Goal: Task Accomplishment & Management: Manage account settings

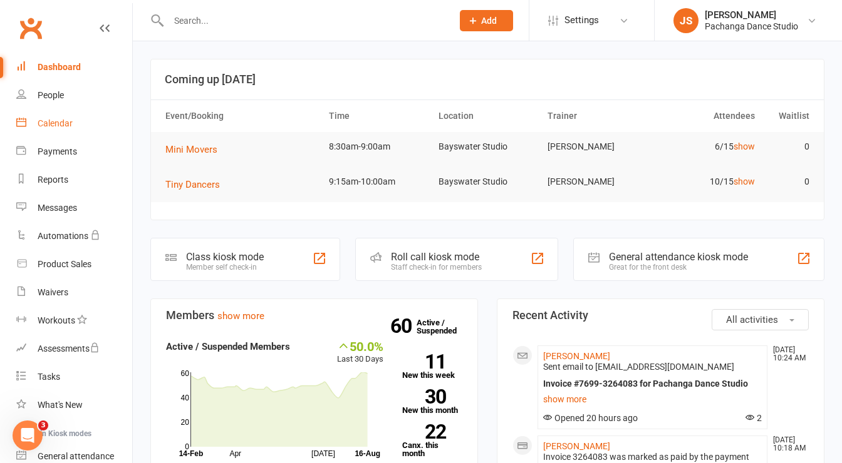
click at [54, 123] on div "Calendar" at bounding box center [55, 123] width 35 height 10
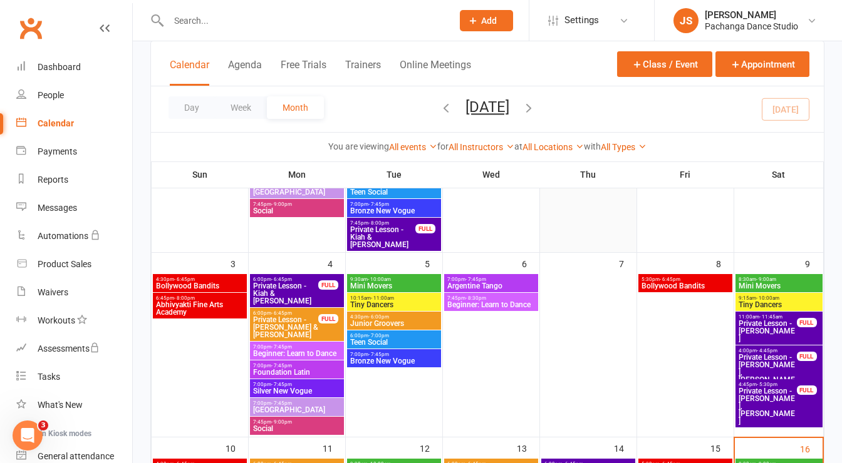
scroll to position [348, 0]
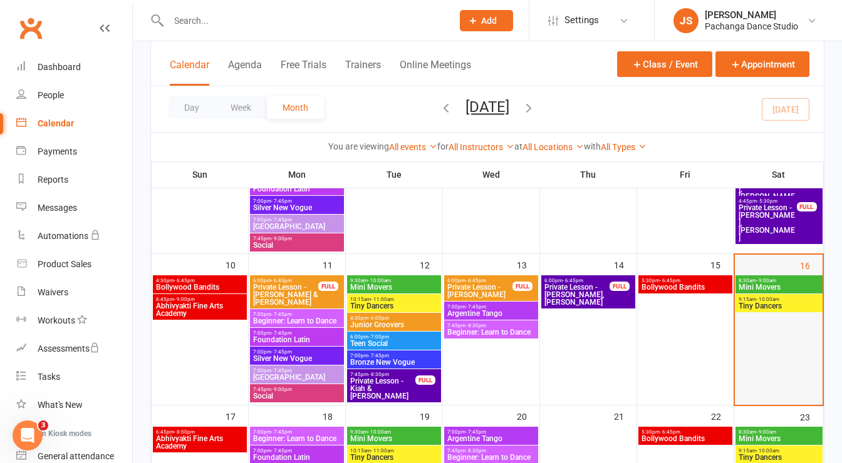
click at [755, 339] on div at bounding box center [779, 341] width 86 height 128
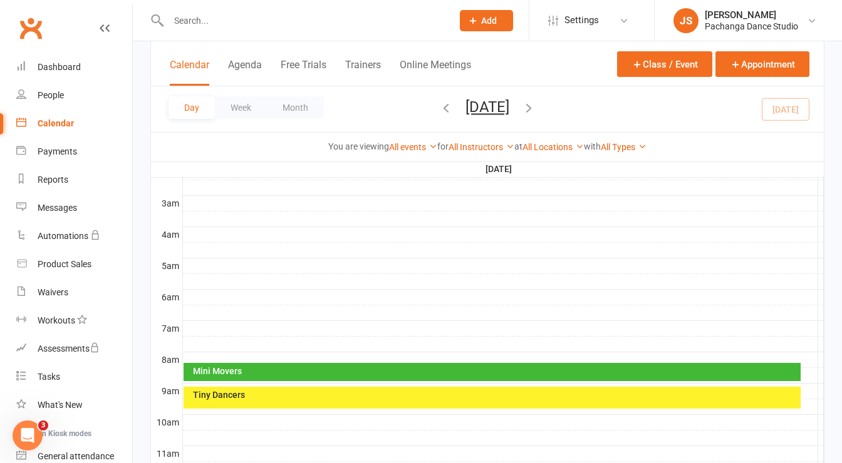
scroll to position [276, 0]
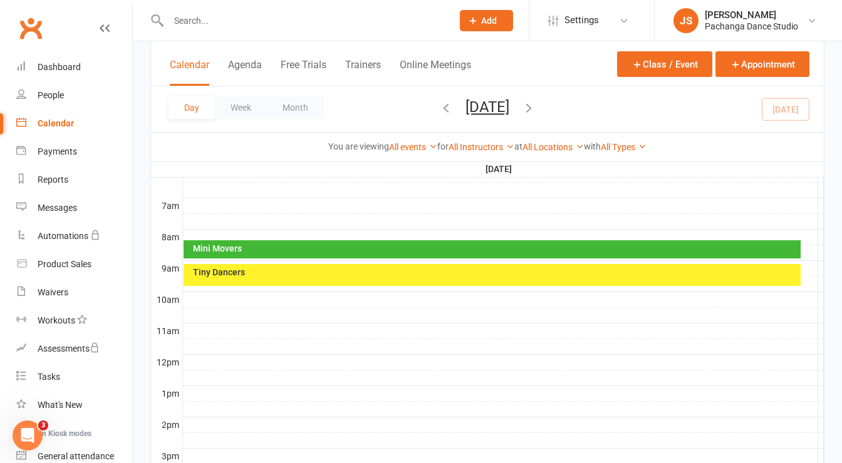
click at [193, 308] on div at bounding box center [503, 315] width 641 height 15
click at [229, 273] on button "Add Appointment" at bounding box center [199, 273] width 73 height 15
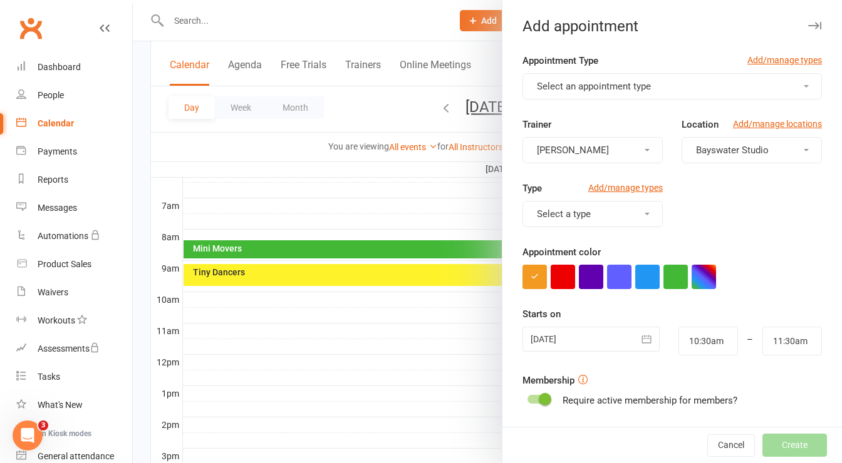
click at [606, 81] on span "Select an appointment type" at bounding box center [594, 86] width 114 height 11
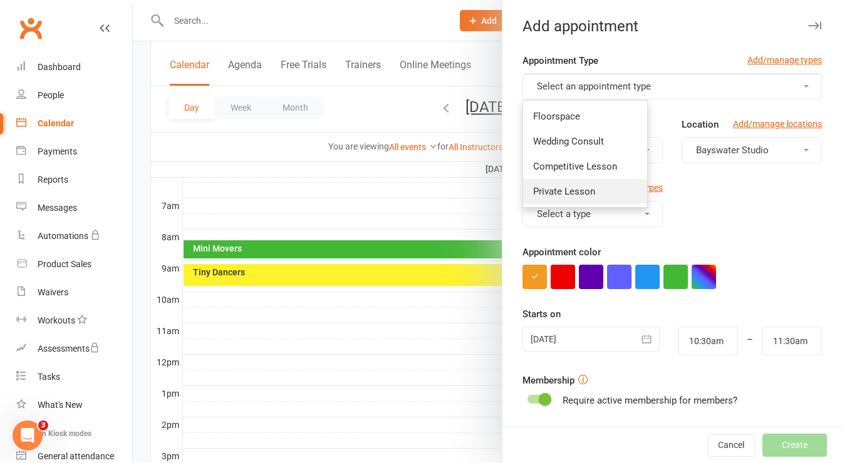
click at [595, 189] on link "Private Lesson" at bounding box center [585, 191] width 124 height 25
type input "11:15am"
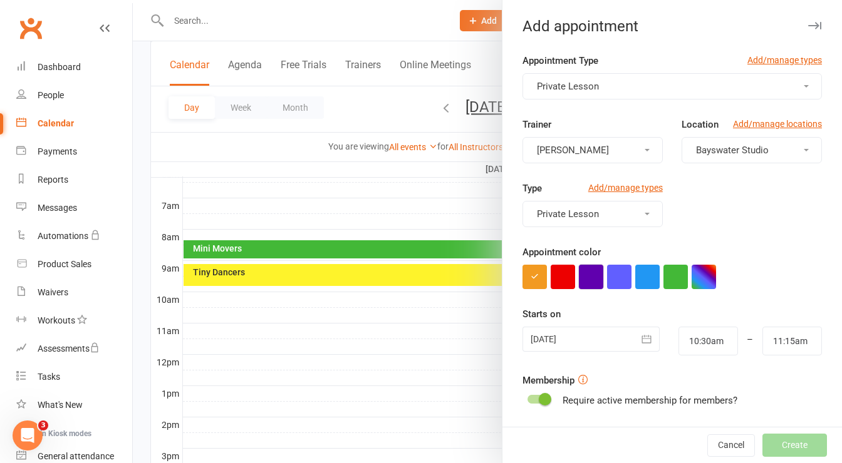
click at [582, 274] on button "button" at bounding box center [591, 277] width 24 height 24
click at [693, 336] on input "10:30am" at bounding box center [707, 341] width 59 height 29
type input "10:15am"
click at [694, 361] on li "10:15am" at bounding box center [709, 366] width 60 height 19
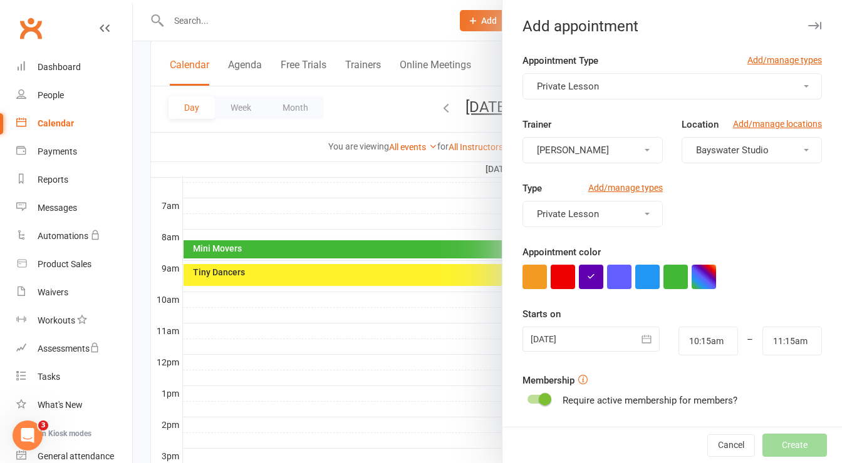
click at [726, 363] on form "Appointment Type Add/manage types Private Lesson Trainer [PERSON_NAME] Location…" at bounding box center [671, 325] width 299 height 544
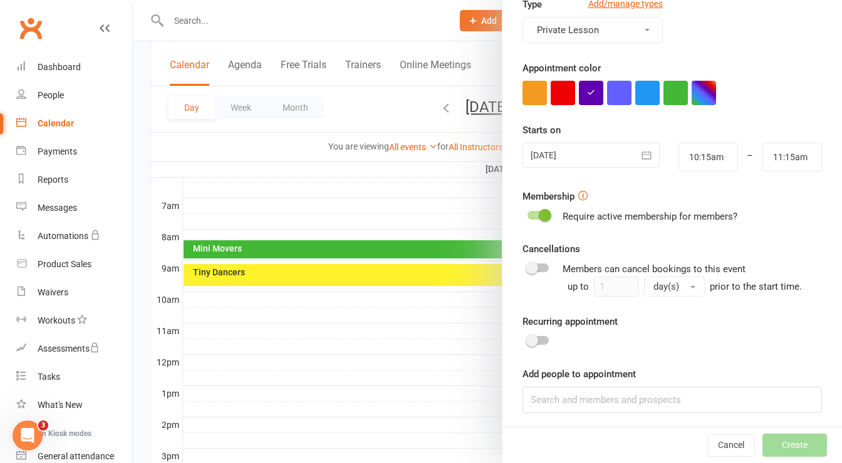
click at [540, 209] on span at bounding box center [544, 215] width 13 height 13
click at [527, 214] on input "checkbox" at bounding box center [527, 214] width 0 height 0
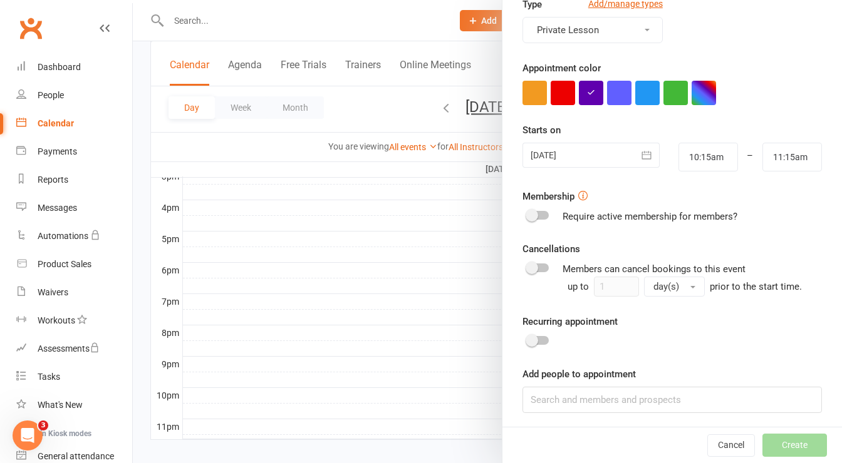
scroll to position [566, 0]
click at [610, 391] on input at bounding box center [671, 400] width 299 height 26
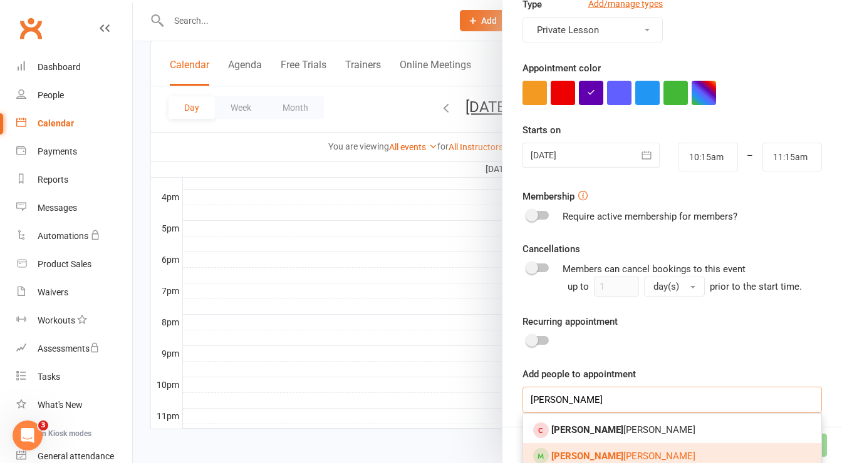
type input "[PERSON_NAME]"
click at [582, 455] on span "[PERSON_NAME]" at bounding box center [623, 456] width 144 height 11
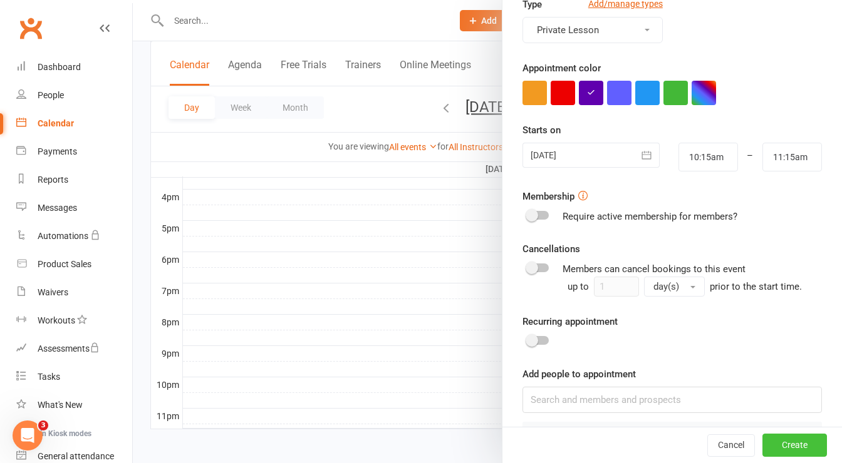
click at [766, 445] on button "Create" at bounding box center [794, 446] width 64 height 23
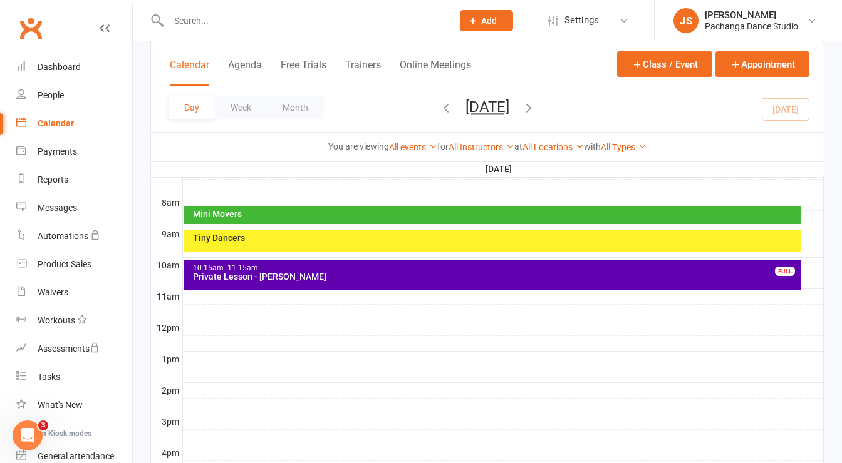
scroll to position [309, 0]
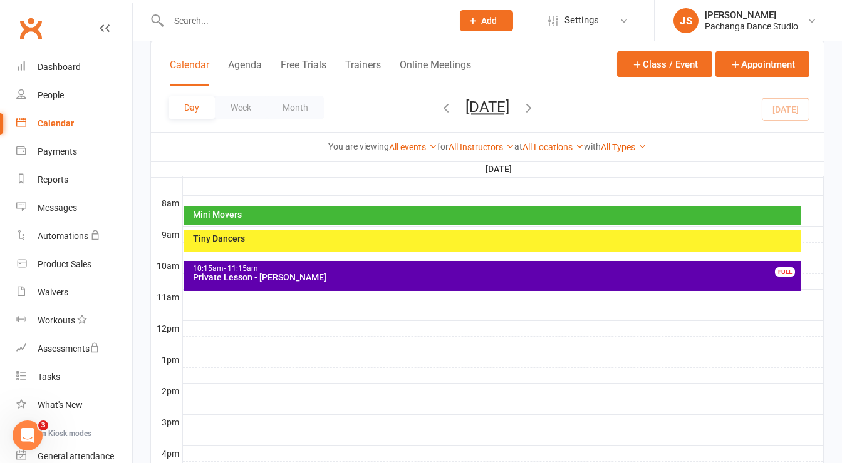
click at [349, 273] on div "Private Lesson - [PERSON_NAME]" at bounding box center [494, 277] width 605 height 9
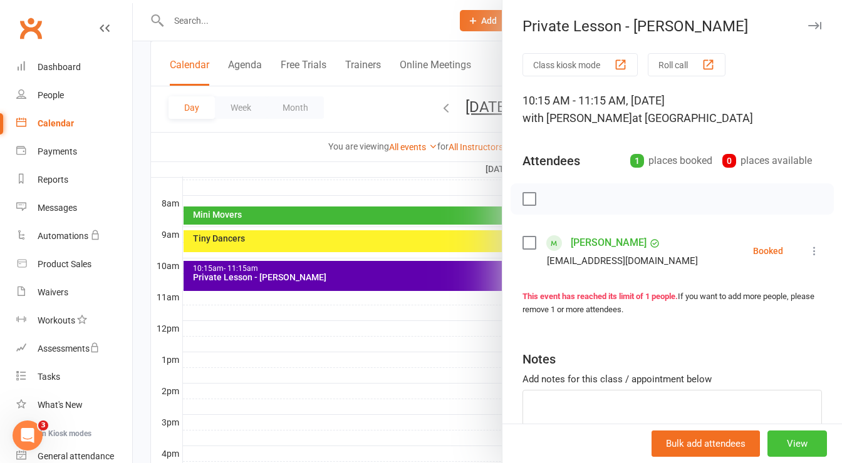
click at [775, 450] on button "View" at bounding box center [796, 444] width 59 height 26
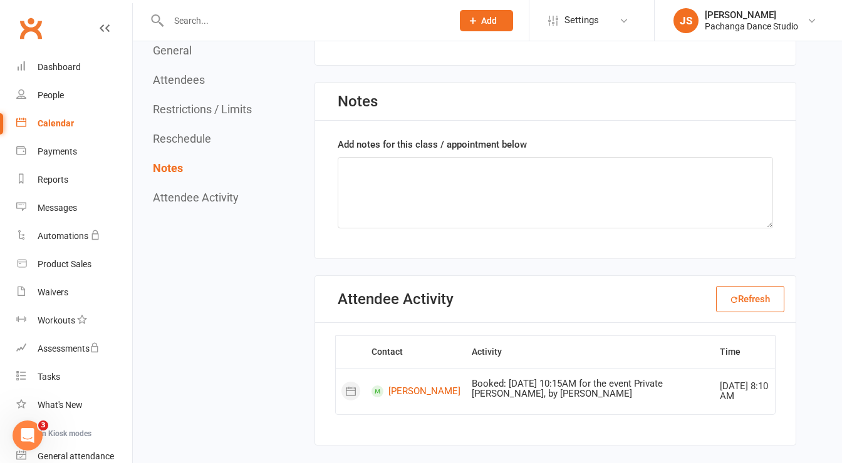
scroll to position [902, 0]
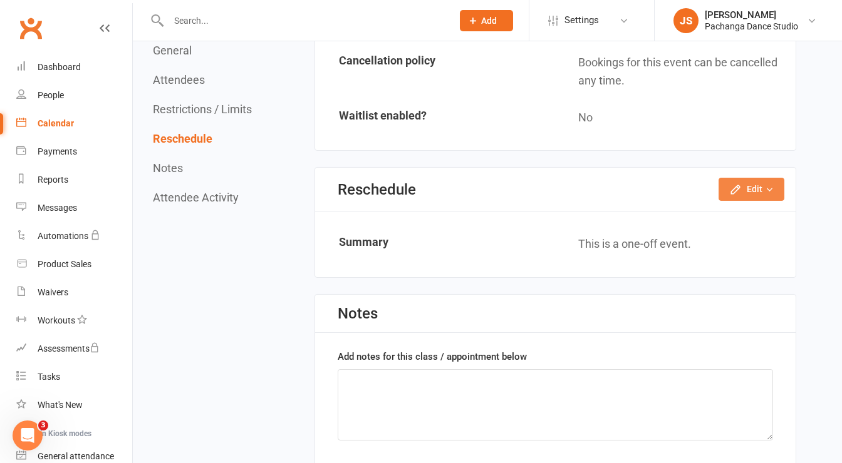
click at [744, 185] on button "Edit" at bounding box center [751, 189] width 66 height 23
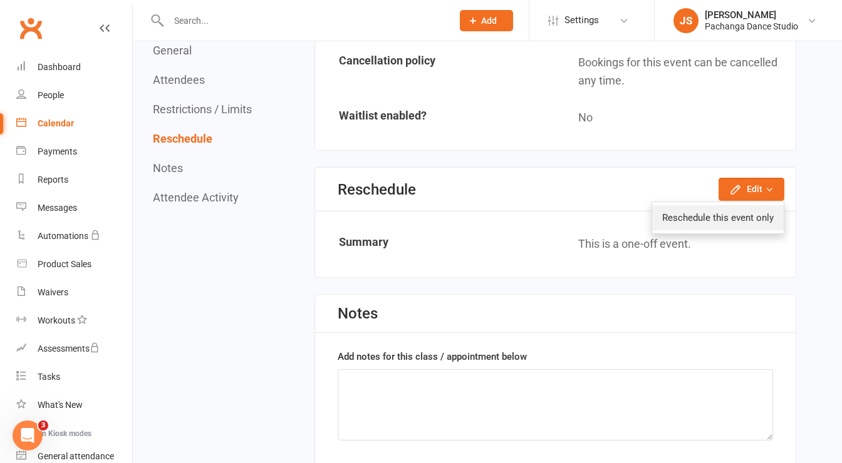
click at [723, 216] on link "Reschedule this event only" at bounding box center [717, 217] width 131 height 25
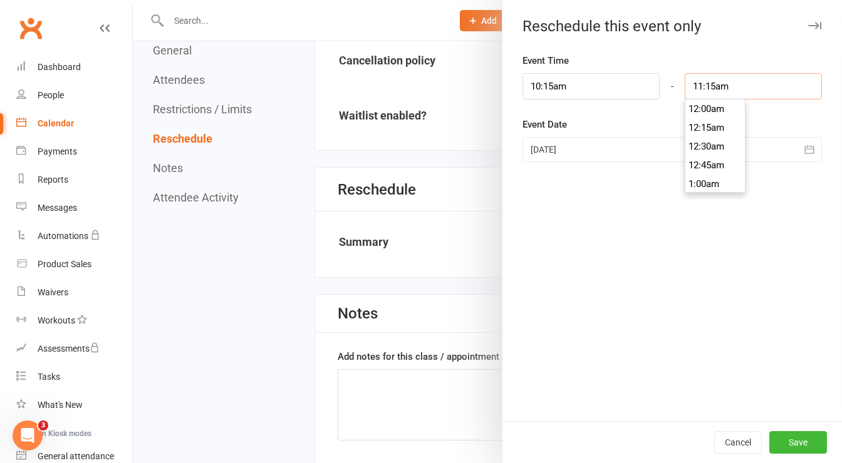
click at [708, 77] on input "11:15am" at bounding box center [752, 86] width 137 height 26
type input "10:45am"
click at [700, 125] on li "10:45am" at bounding box center [715, 124] width 60 height 19
click at [700, 125] on div "Event Date [DATE] [DATE] Sun Mon Tue Wed Thu Fri Sat 31 27 28 29 30 31 01 02 32…" at bounding box center [671, 139] width 299 height 45
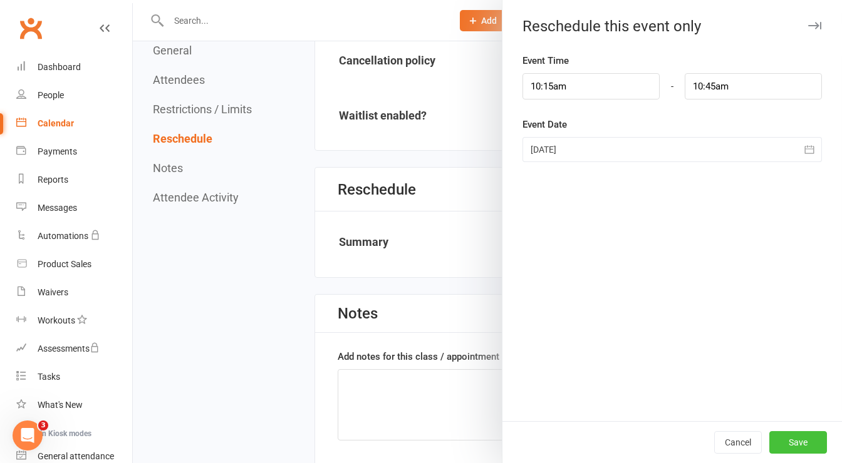
click at [800, 436] on button "Save" at bounding box center [798, 442] width 58 height 23
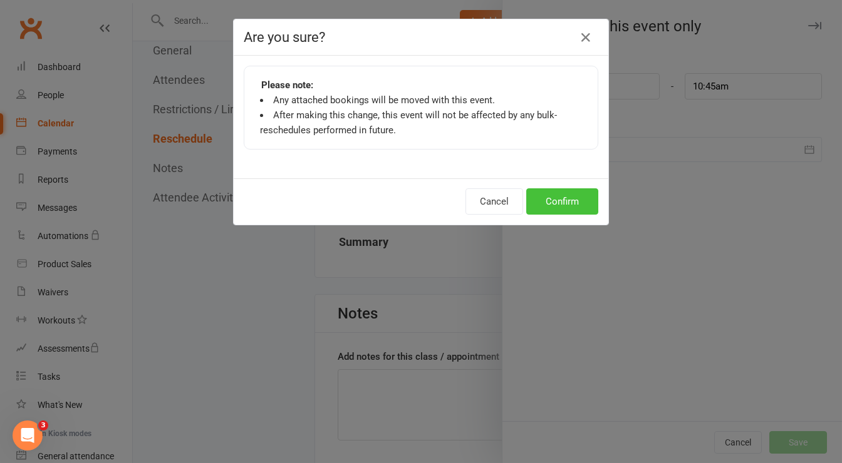
click at [567, 207] on button "Confirm" at bounding box center [562, 201] width 72 height 26
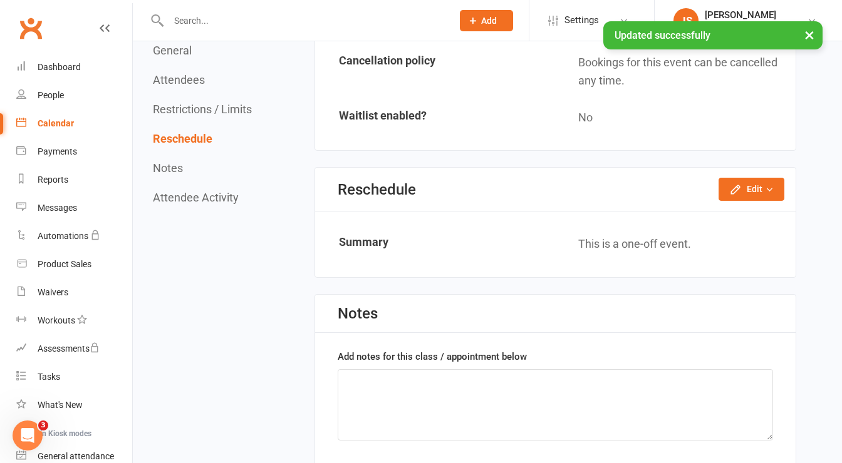
click at [51, 125] on div "Calendar" at bounding box center [56, 123] width 36 height 10
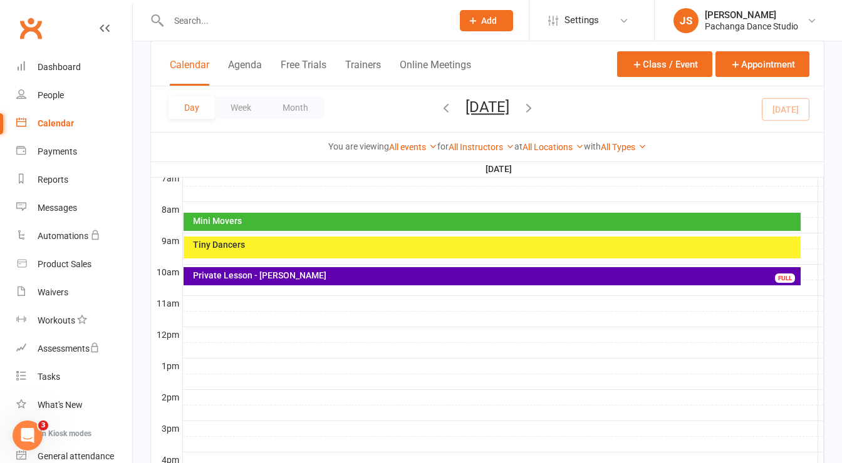
scroll to position [304, 0]
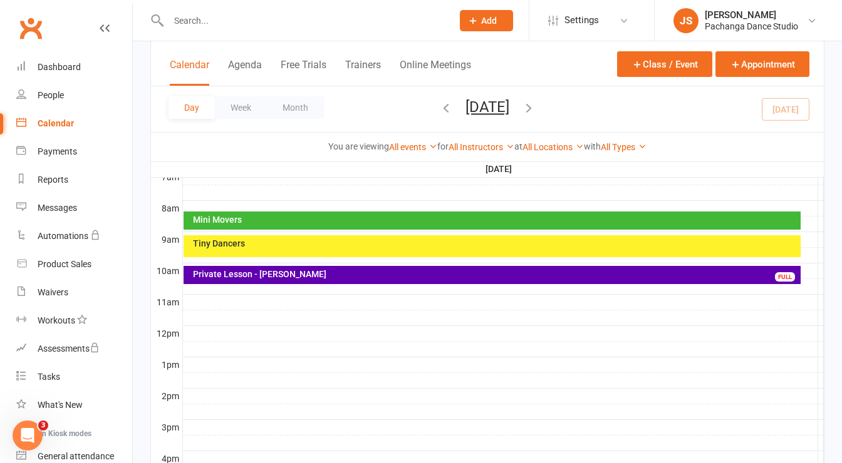
click at [236, 295] on div at bounding box center [503, 302] width 641 height 15
click at [270, 259] on button "Add Appointment" at bounding box center [243, 262] width 73 height 15
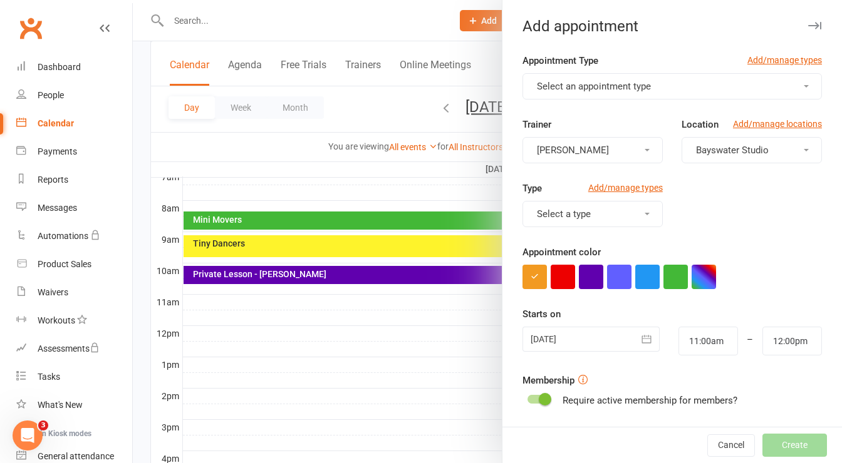
click at [608, 89] on span "Select an appointment type" at bounding box center [594, 86] width 114 height 11
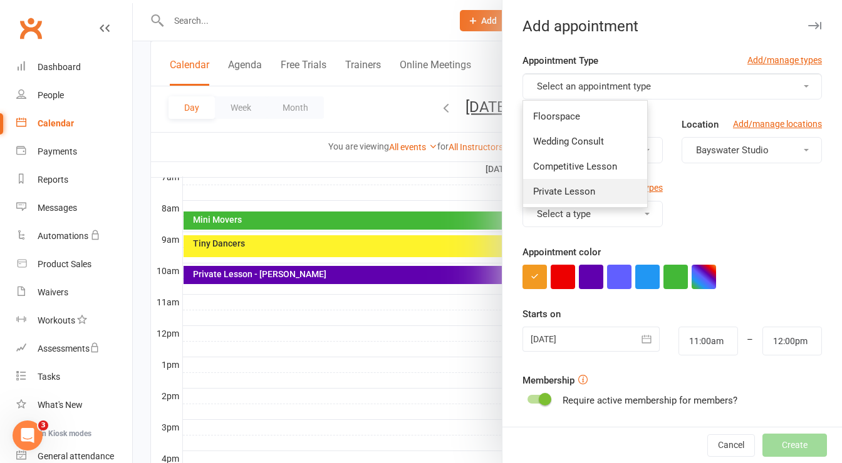
click at [580, 186] on span "Private Lesson" at bounding box center [564, 191] width 62 height 11
type input "11:45am"
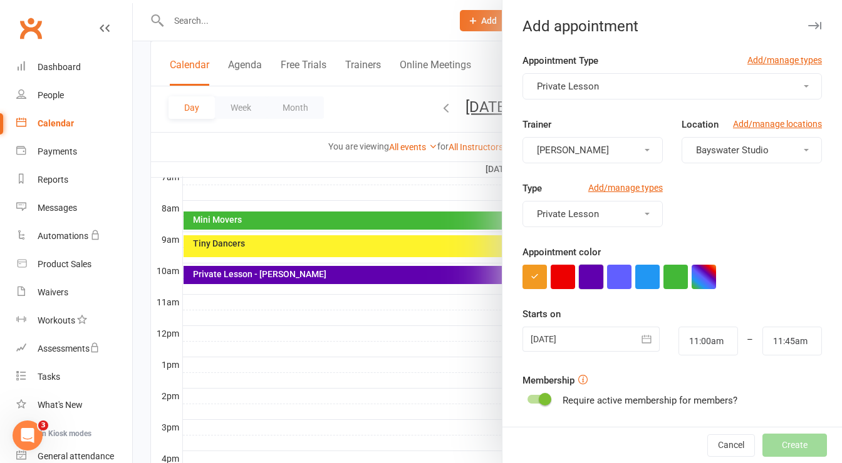
click at [584, 274] on button "button" at bounding box center [591, 277] width 24 height 24
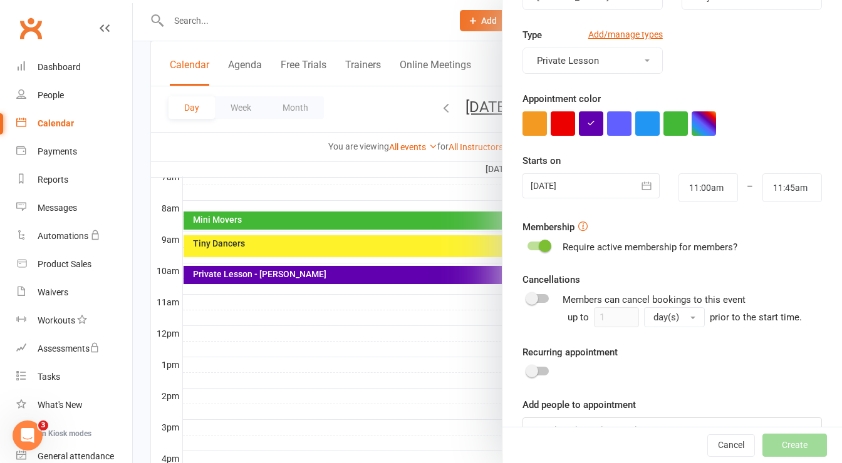
scroll to position [184, 0]
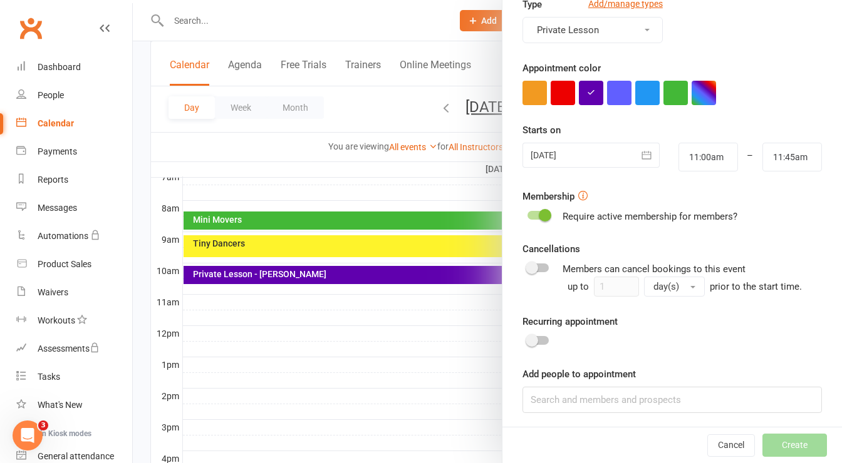
click at [541, 217] on span at bounding box center [544, 215] width 13 height 13
click at [527, 214] on input "checkbox" at bounding box center [527, 214] width 0 height 0
click at [593, 399] on input at bounding box center [671, 400] width 299 height 26
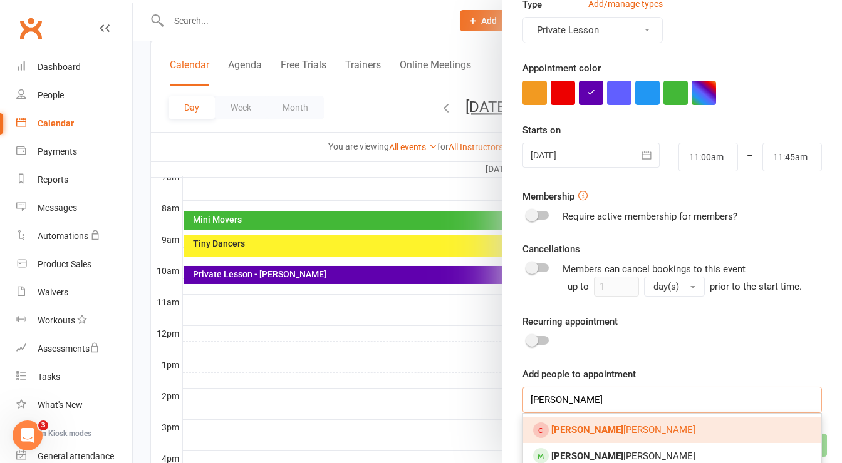
scroll to position [217, 0]
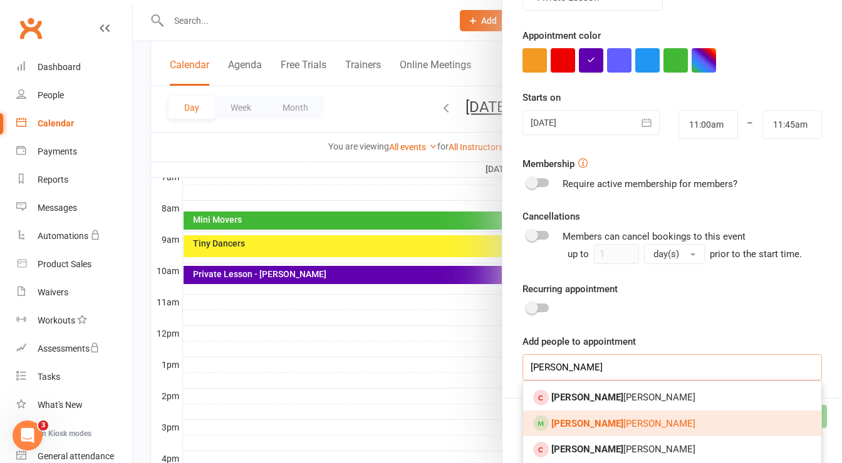
type input "[PERSON_NAME]"
click at [551, 421] on strong "[PERSON_NAME]" at bounding box center [587, 423] width 72 height 11
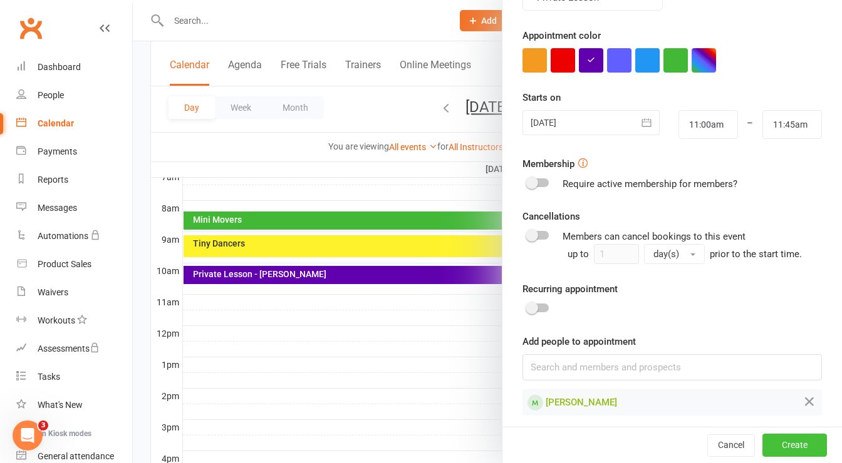
click at [785, 441] on button "Create" at bounding box center [794, 446] width 64 height 23
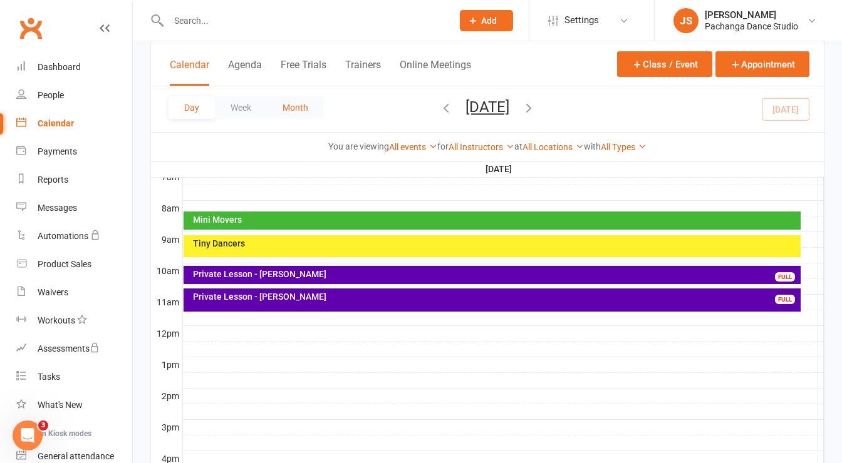
click at [302, 112] on button "Month" at bounding box center [295, 107] width 57 height 23
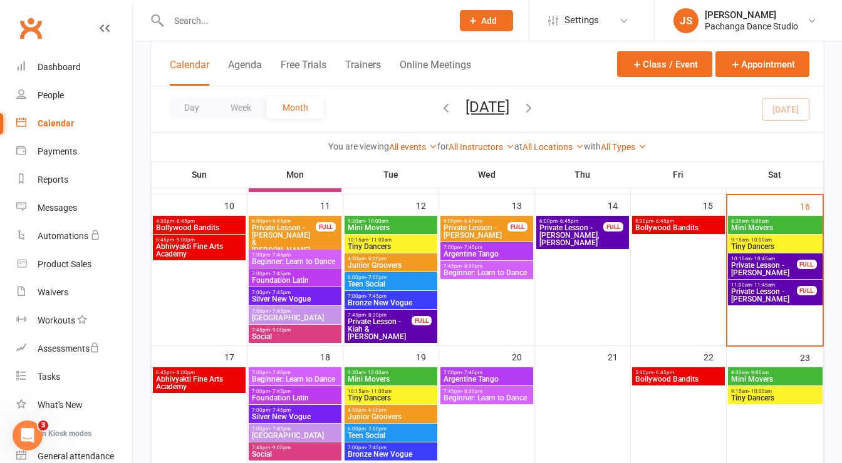
scroll to position [408, 0]
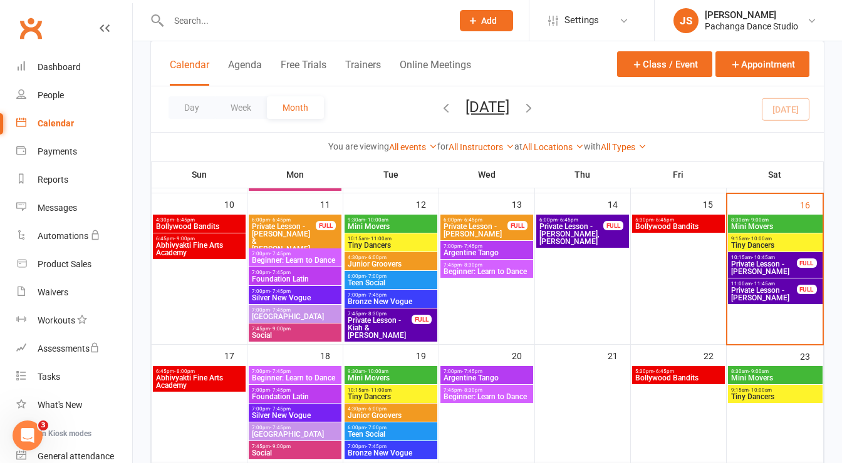
click at [790, 224] on span "Mini Movers" at bounding box center [775, 227] width 90 height 8
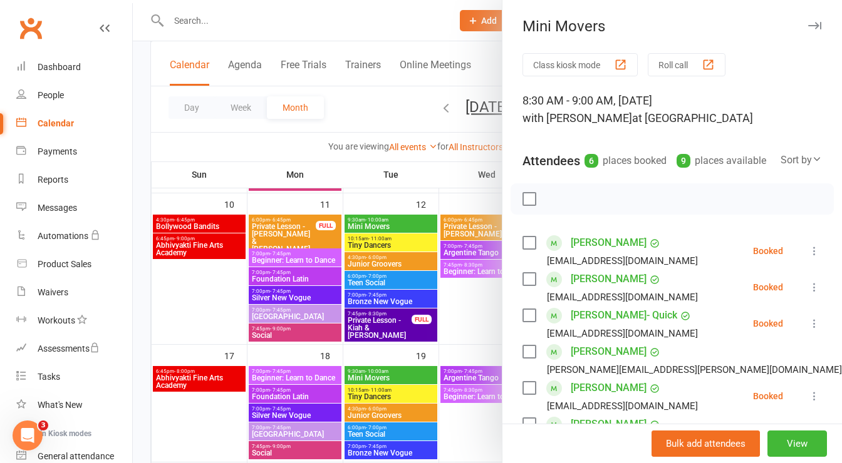
scroll to position [1, 0]
click at [808, 23] on icon "button" at bounding box center [814, 25] width 13 height 8
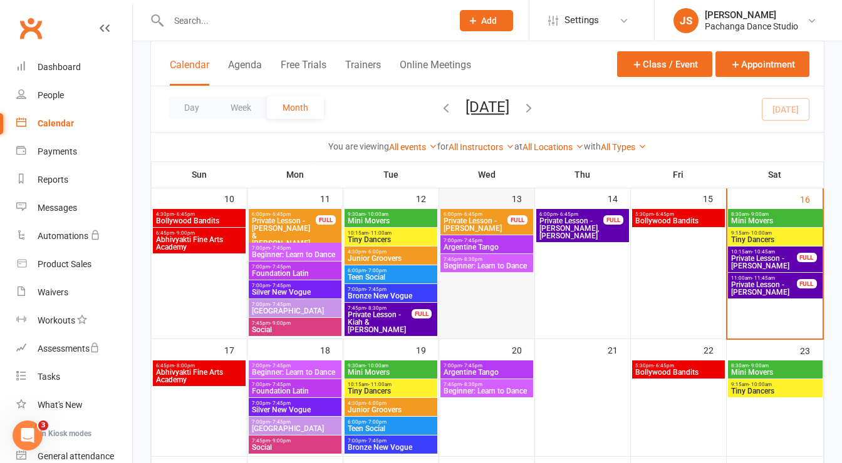
scroll to position [413, 0]
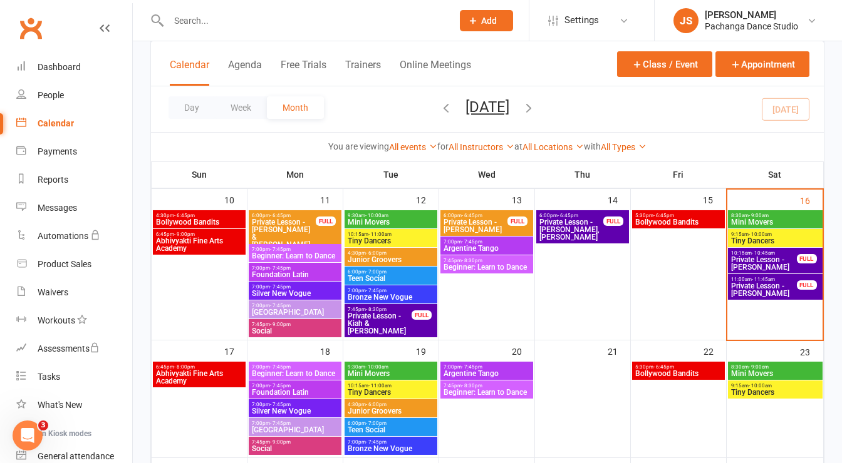
click at [798, 219] on span "Mini Movers" at bounding box center [775, 223] width 90 height 8
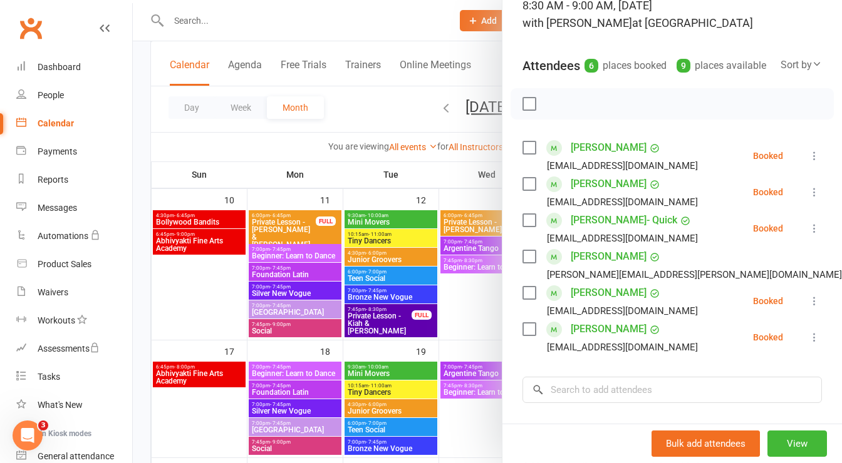
scroll to position [115, 0]
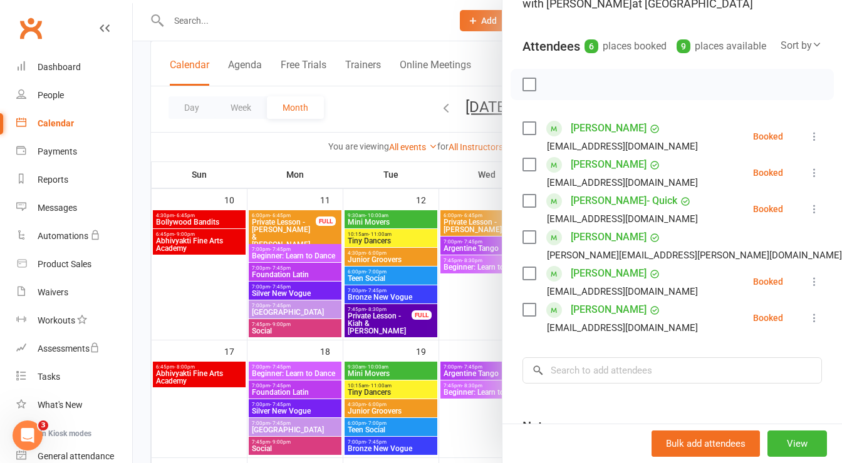
click at [525, 244] on label at bounding box center [528, 237] width 13 height 13
click at [524, 280] on label at bounding box center [528, 273] width 13 height 13
click at [522, 171] on label at bounding box center [528, 164] width 13 height 13
click at [522, 207] on label at bounding box center [528, 201] width 13 height 13
click at [550, 91] on icon "button" at bounding box center [557, 85] width 14 height 14
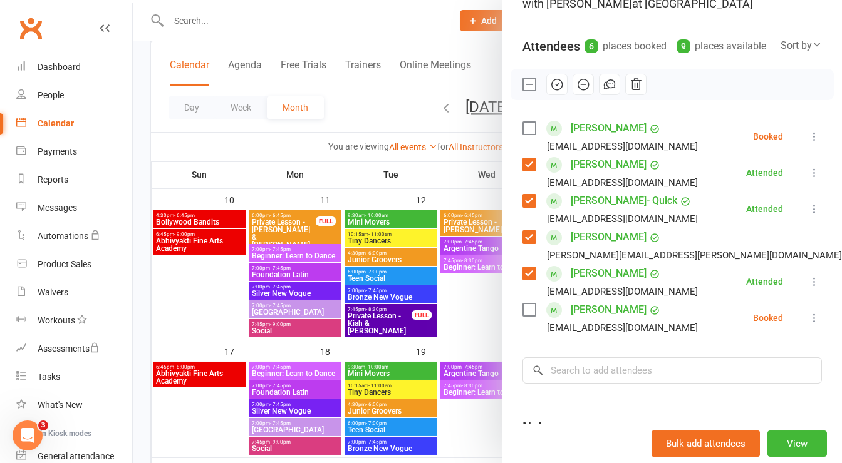
click at [522, 316] on label at bounding box center [528, 310] width 13 height 13
click at [550, 91] on icon "button" at bounding box center [557, 85] width 14 height 14
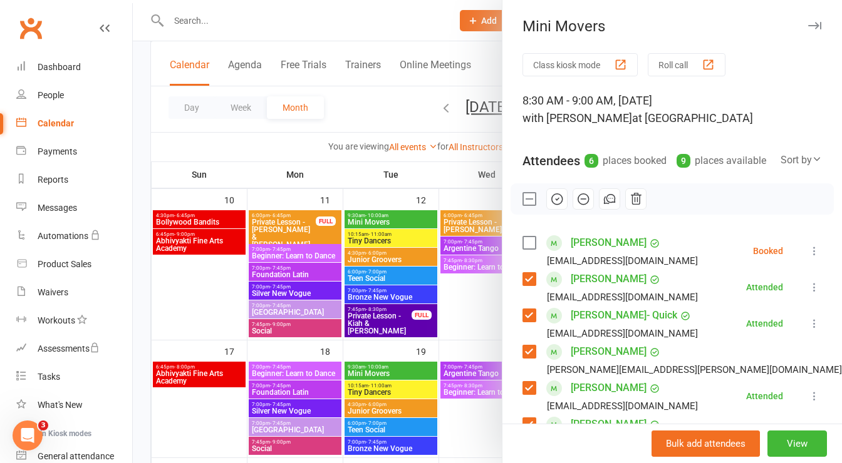
click at [808, 27] on icon "button" at bounding box center [814, 26] width 13 height 8
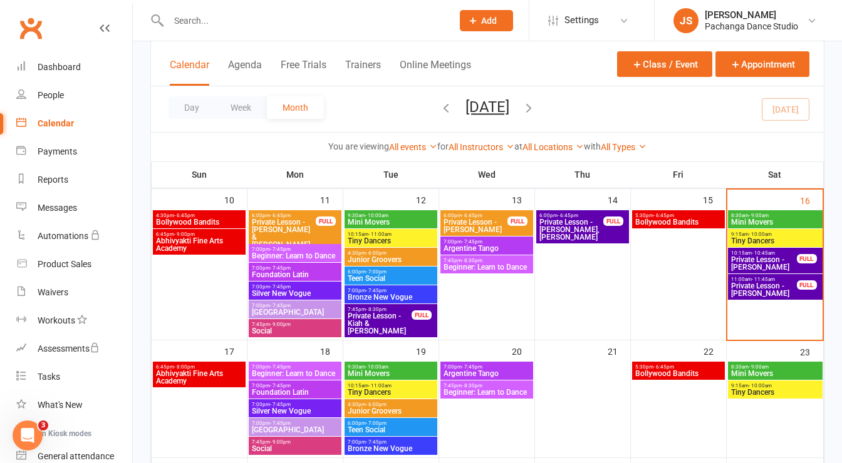
click at [782, 221] on span "Mini Movers" at bounding box center [775, 223] width 90 height 8
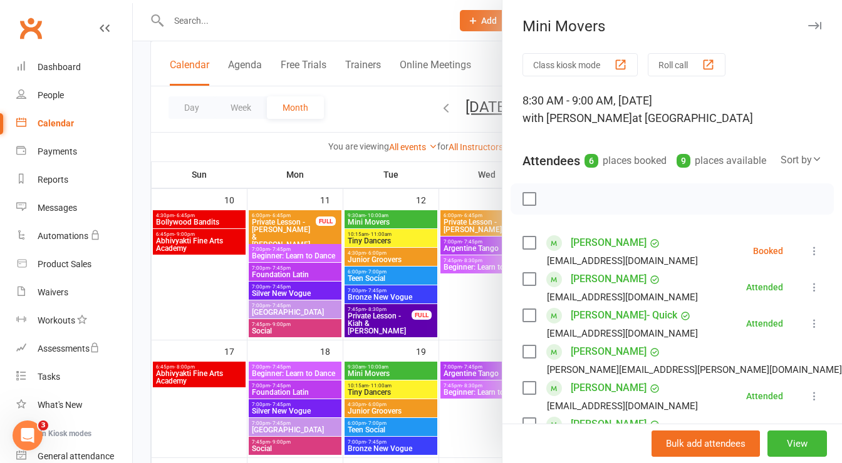
click at [808, 25] on icon "button" at bounding box center [814, 26] width 13 height 8
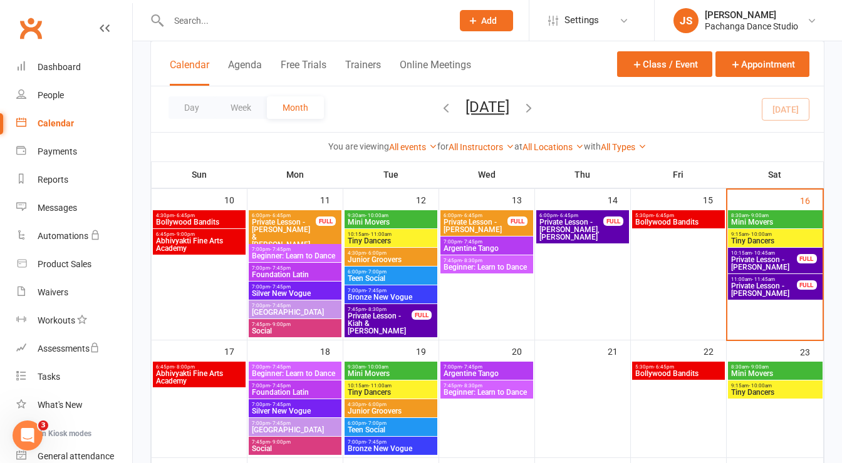
click at [795, 239] on span "Tiny Dancers" at bounding box center [775, 241] width 90 height 8
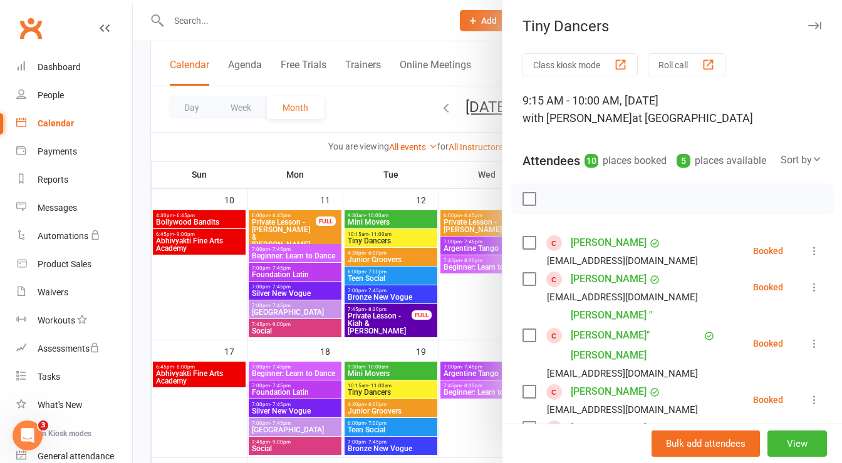
scroll to position [182, 0]
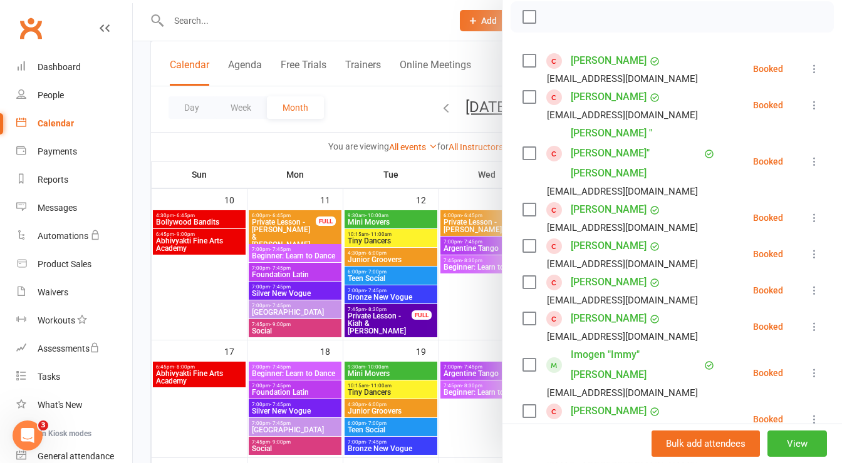
click at [524, 103] on label at bounding box center [528, 97] width 13 height 13
click at [522, 148] on label at bounding box center [528, 153] width 13 height 13
click at [524, 203] on label at bounding box center [528, 209] width 13 height 13
click at [522, 359] on label at bounding box center [528, 365] width 13 height 13
click at [523, 312] on label at bounding box center [528, 318] width 13 height 13
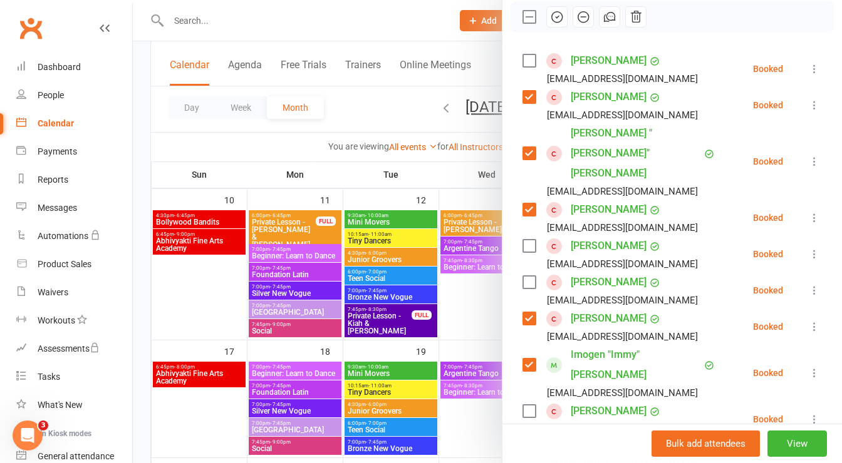
click at [524, 405] on label at bounding box center [528, 411] width 13 height 13
click at [523, 441] on label at bounding box center [528, 447] width 13 height 13
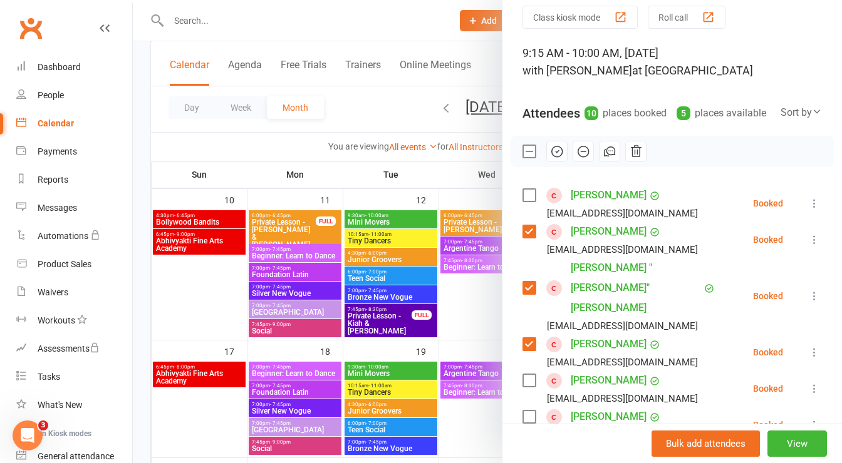
scroll to position [43, 0]
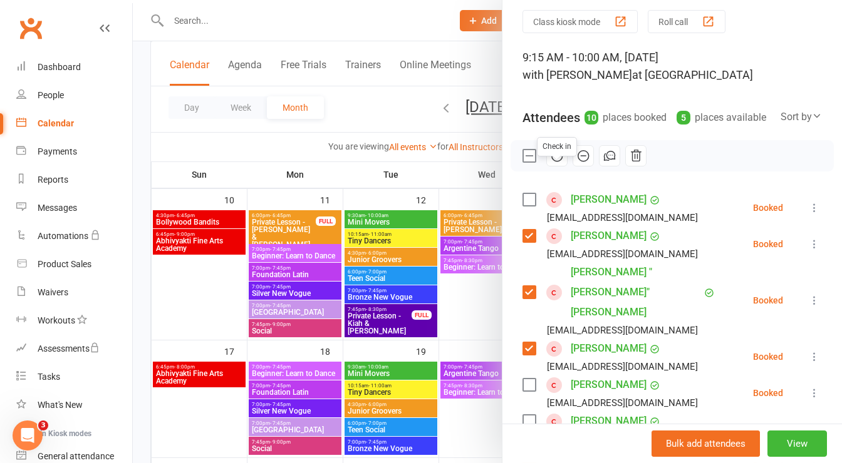
click at [553, 163] on icon "button" at bounding box center [557, 156] width 14 height 14
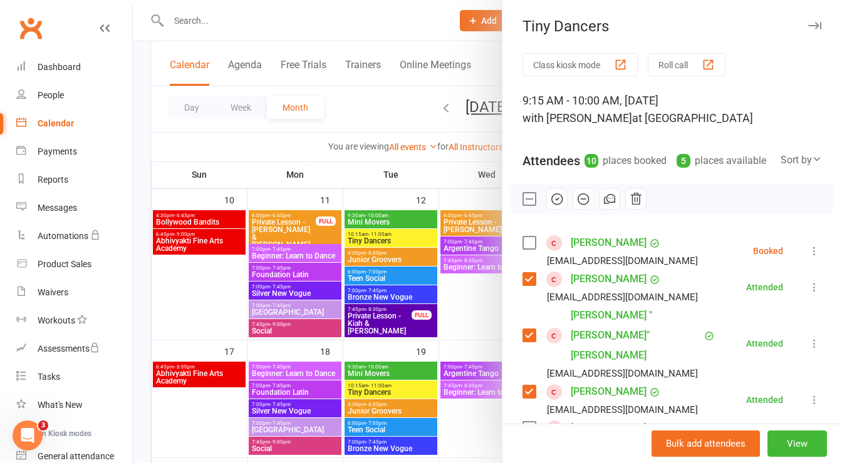
click at [808, 27] on icon "button" at bounding box center [814, 26] width 13 height 8
